Goal: Transaction & Acquisition: Purchase product/service

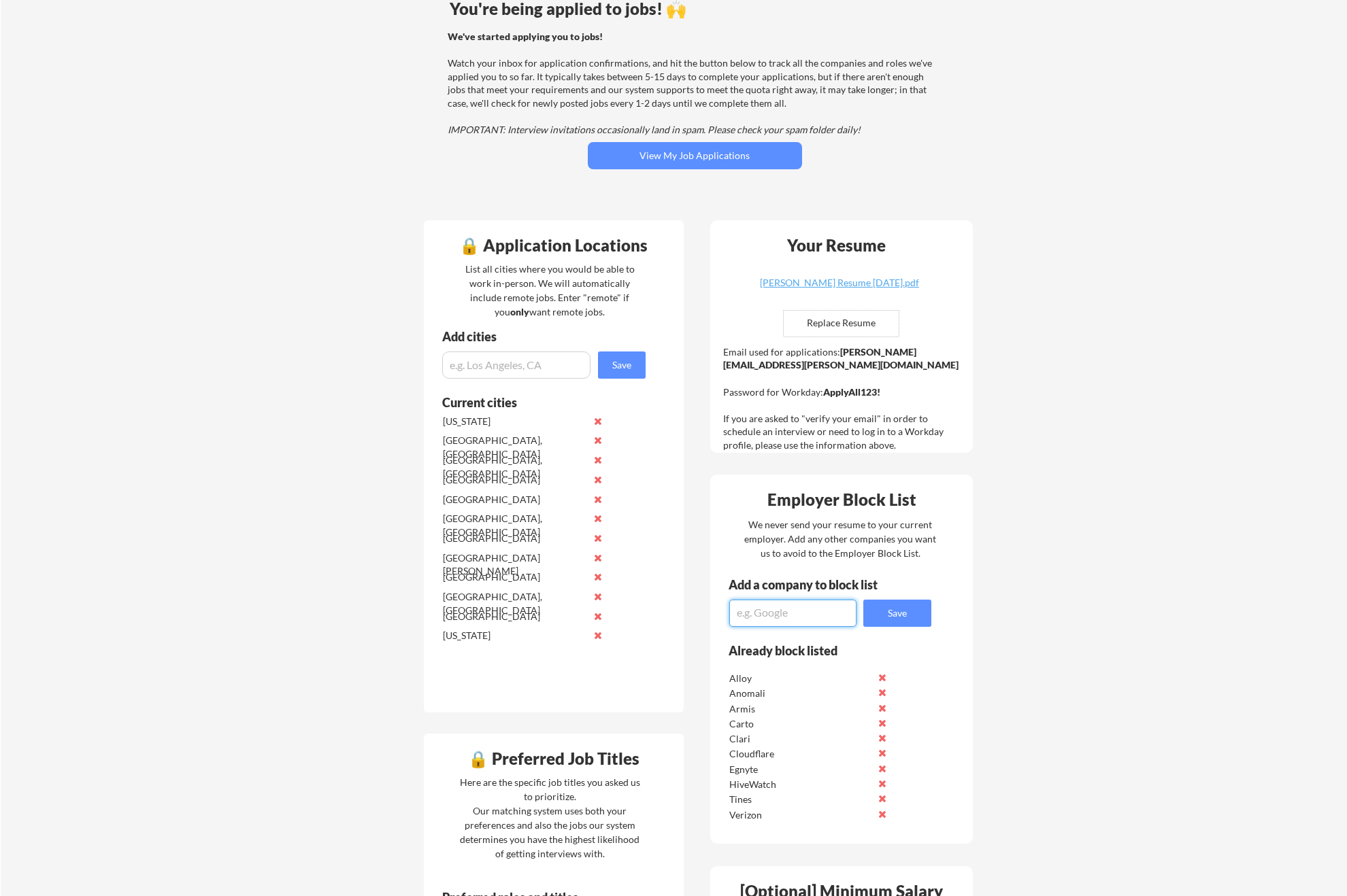
scroll to position [125, 0]
click at [0, 771] on nordpass-portal at bounding box center [0, 771] width 0 height 0
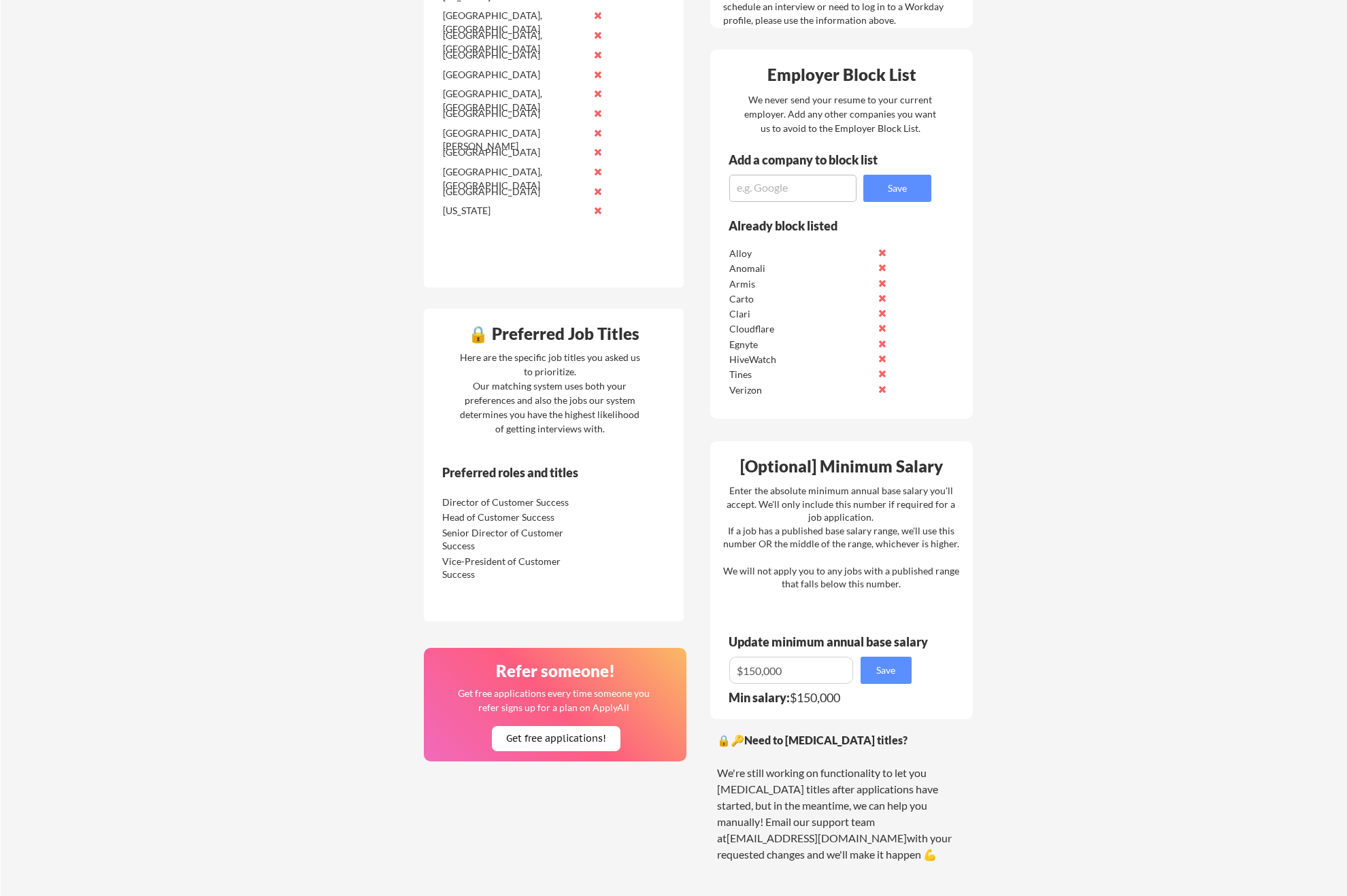
scroll to position [226, 0]
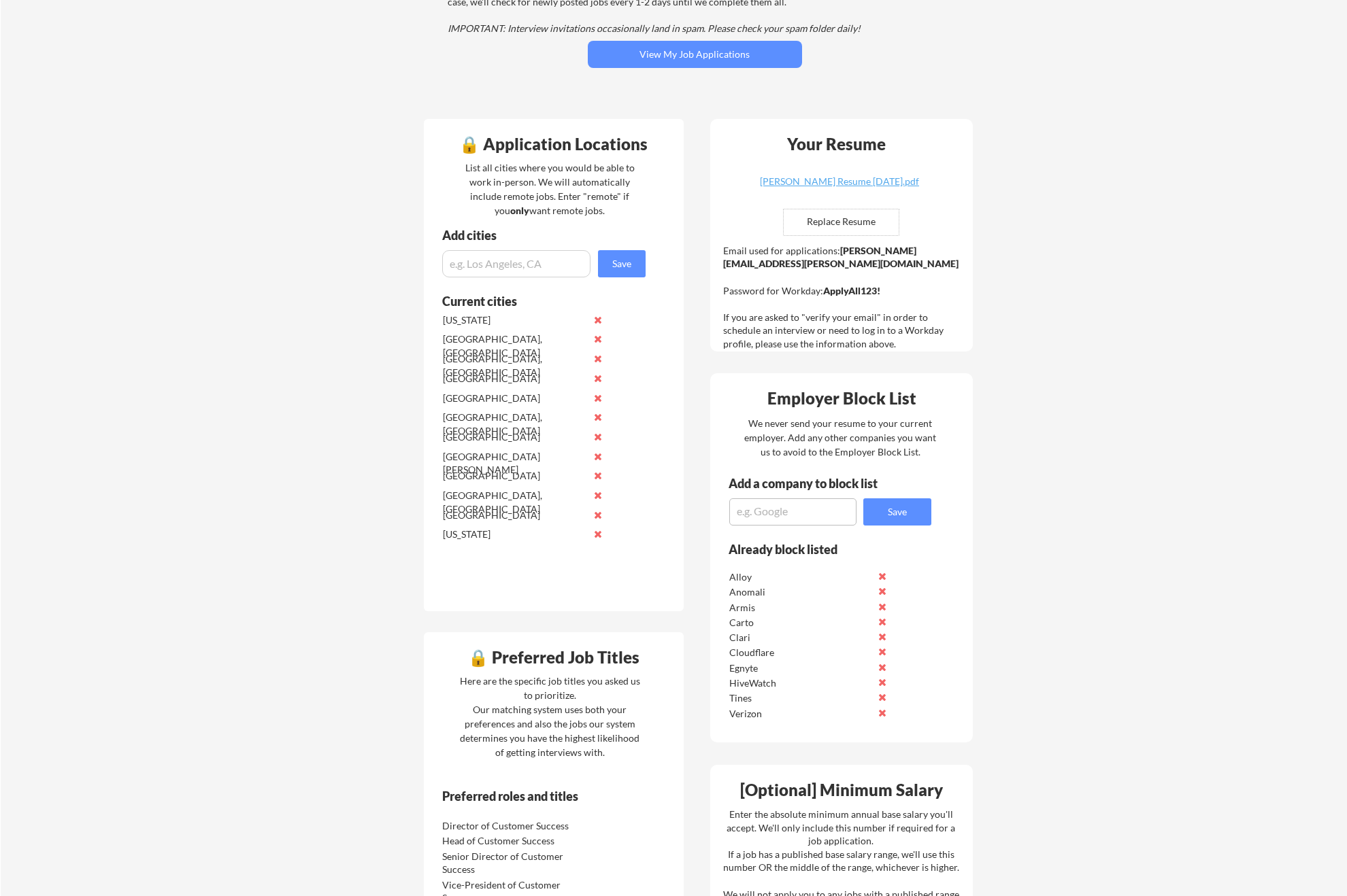
click at [822, 228] on input "file" at bounding box center [841, 222] width 115 height 26
type input "C:\fakepath\[PERSON_NAME].pdf"
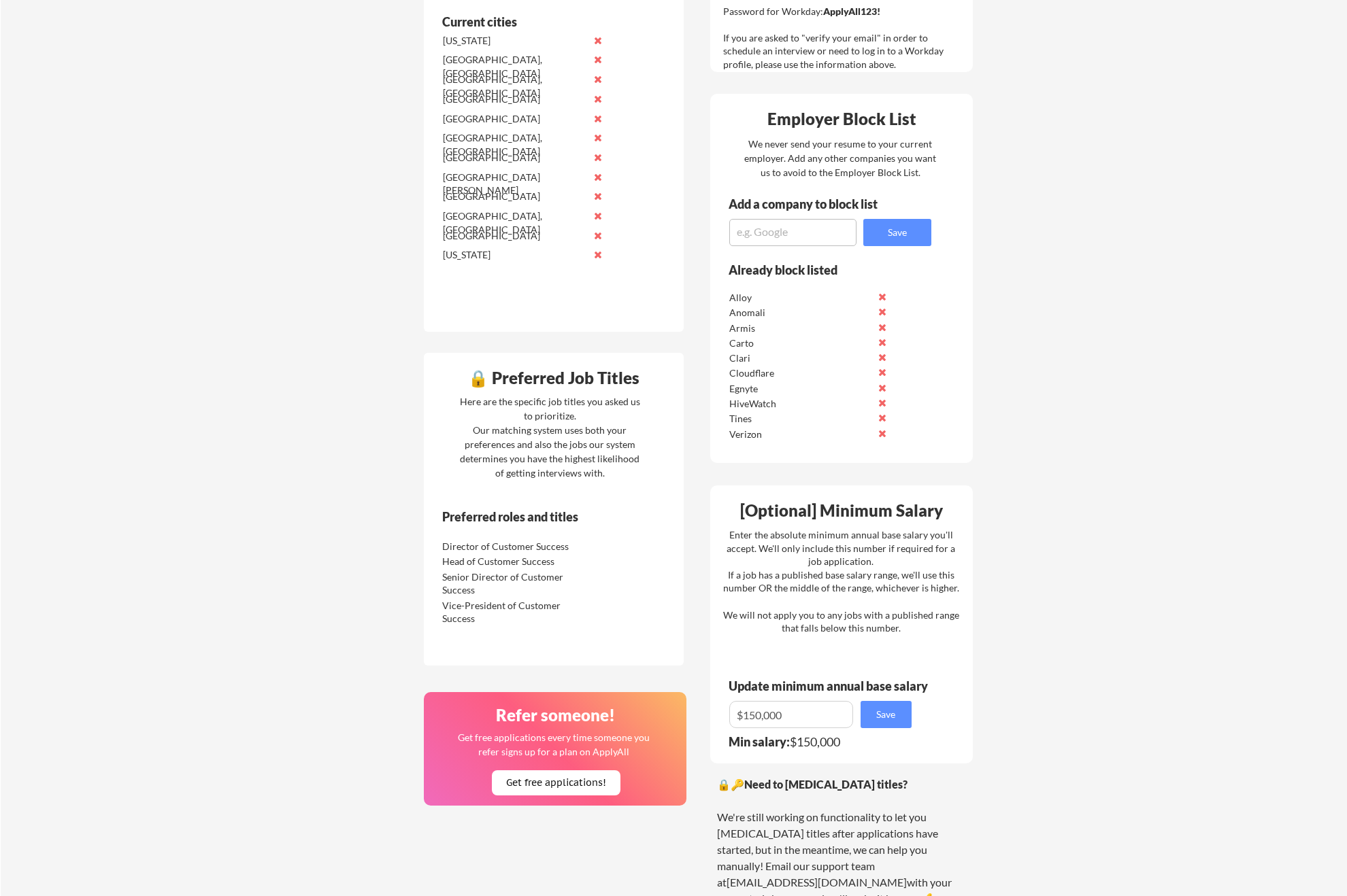
scroll to position [881, 0]
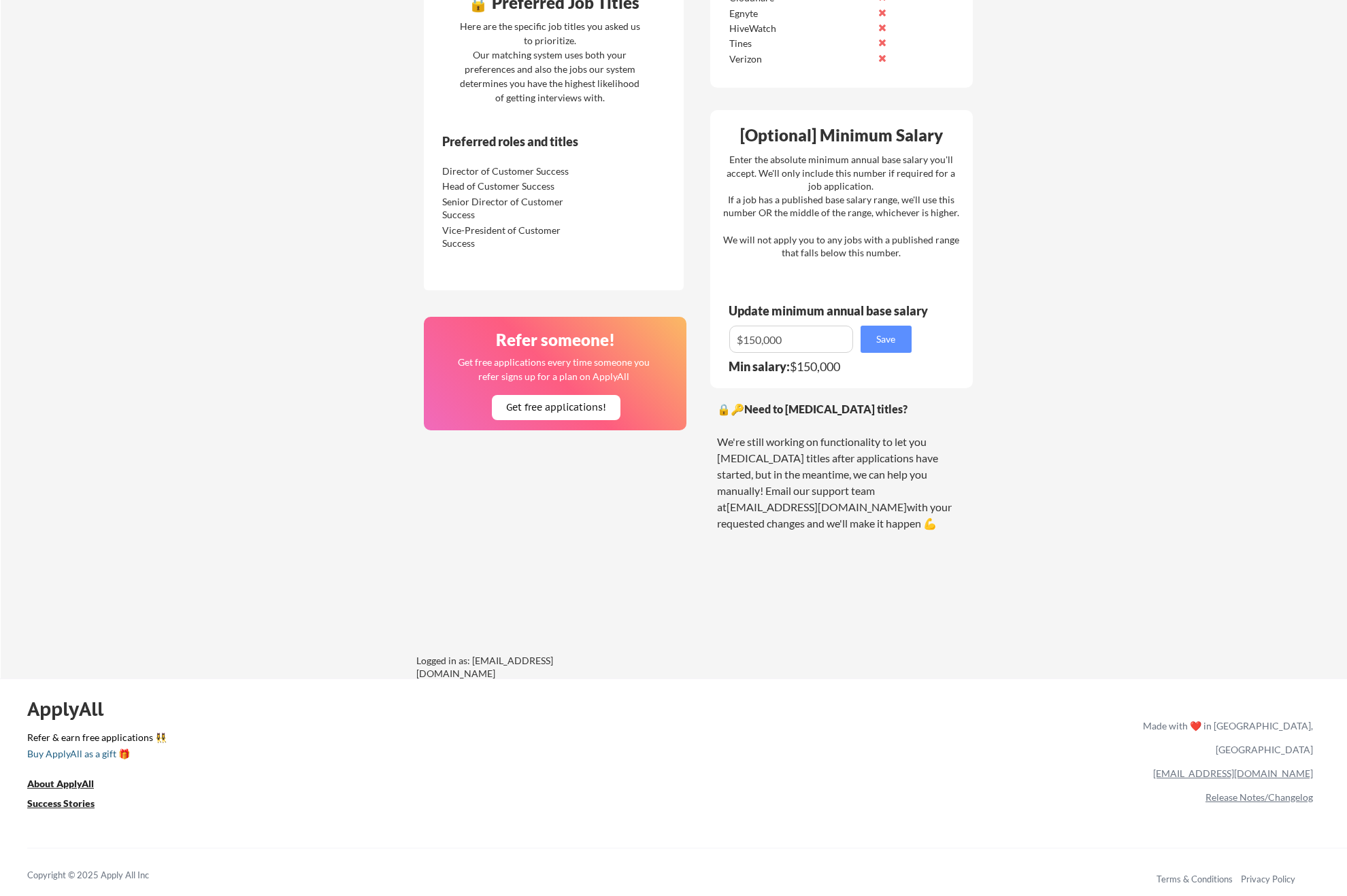
click at [98, 752] on div "Buy ApplyAll as a gift 🎁" at bounding box center [95, 754] width 136 height 10
